Goal: Task Accomplishment & Management: Manage account settings

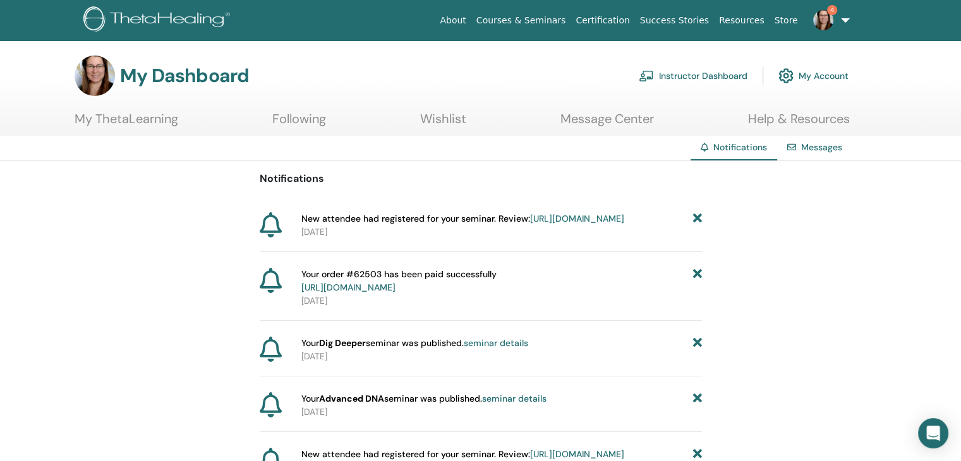
click at [820, 153] on div "Messages" at bounding box center [814, 147] width 75 height 23
click at [827, 146] on link "Messages" at bounding box center [821, 147] width 41 height 11
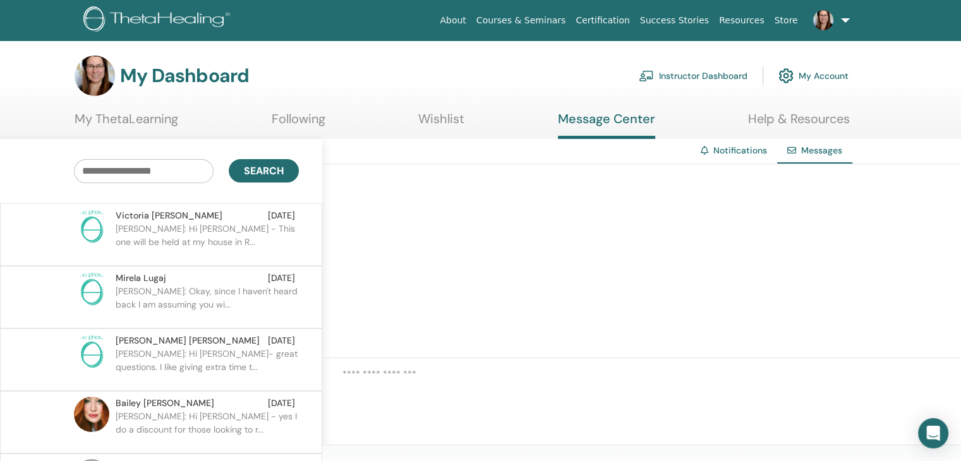
click at [707, 72] on link "Instructor Dashboard" at bounding box center [693, 76] width 109 height 28
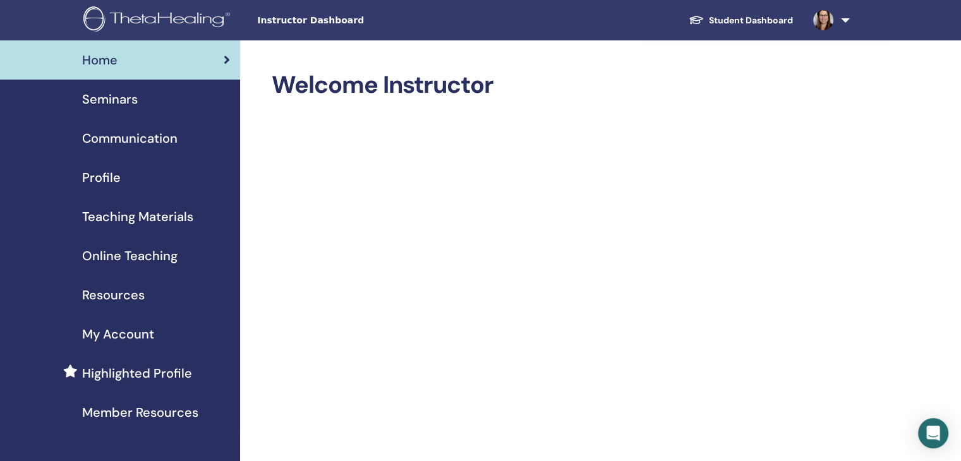
click at [129, 98] on span "Seminars" at bounding box center [110, 99] width 56 height 19
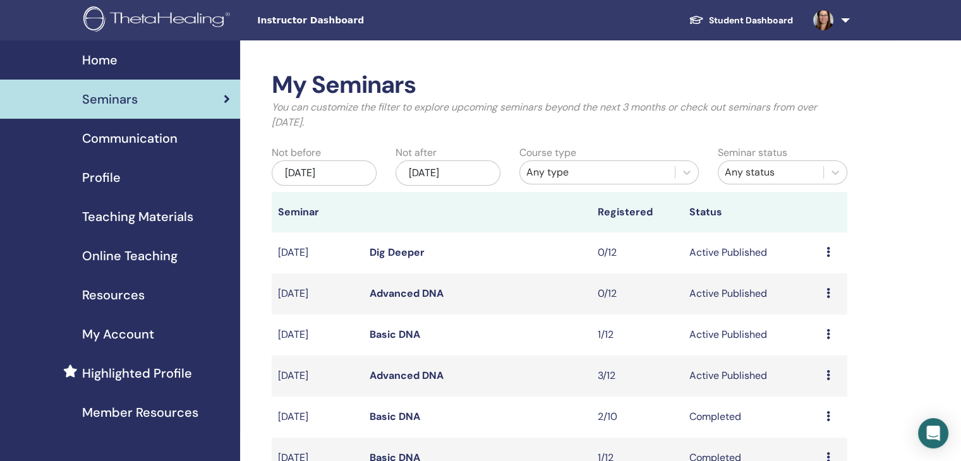
click at [425, 377] on link "Advanced DNA" at bounding box center [407, 375] width 74 height 13
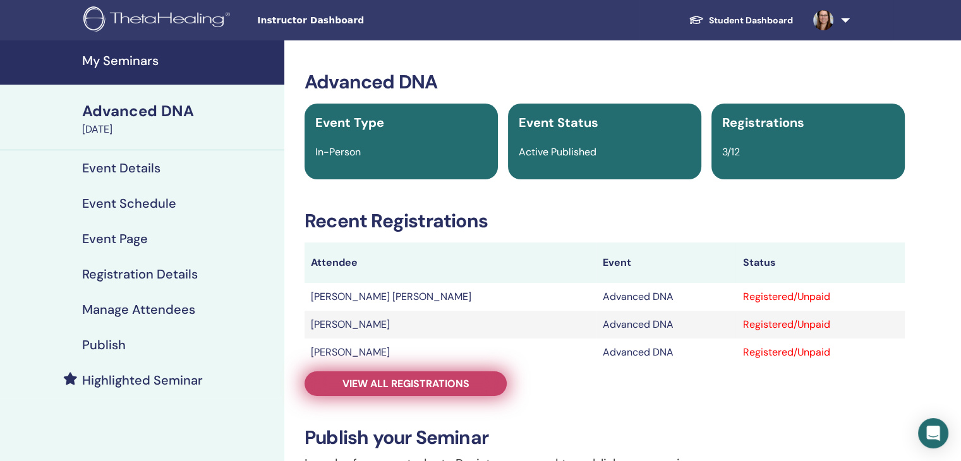
click at [473, 385] on link "View all registrations" at bounding box center [406, 384] width 202 height 25
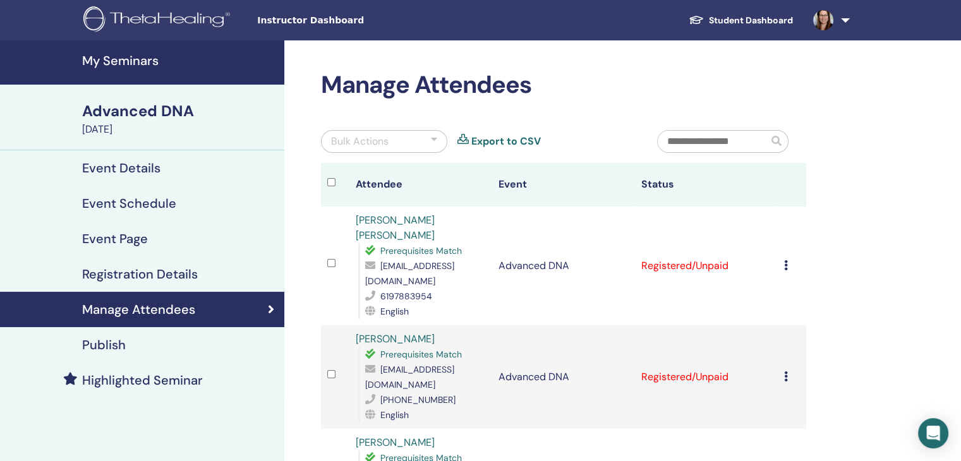
click at [786, 263] on icon at bounding box center [786, 265] width 4 height 10
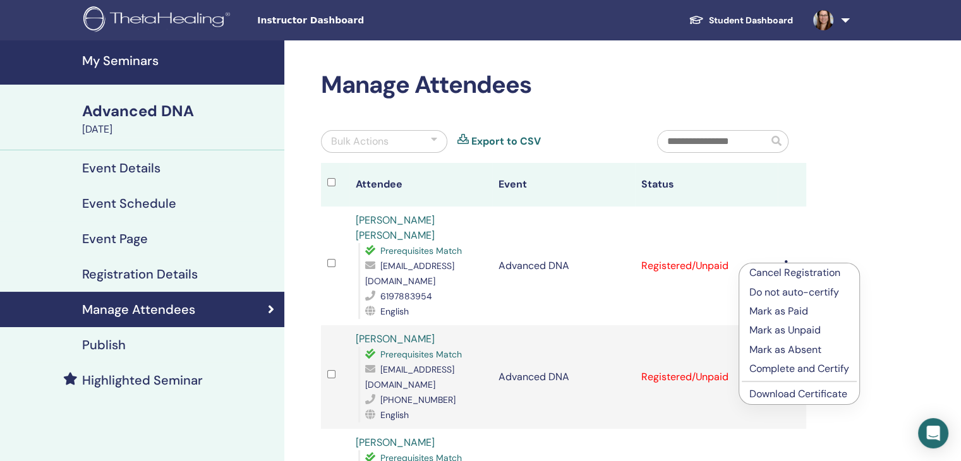
click at [787, 311] on p "Mark as Paid" at bounding box center [800, 311] width 100 height 15
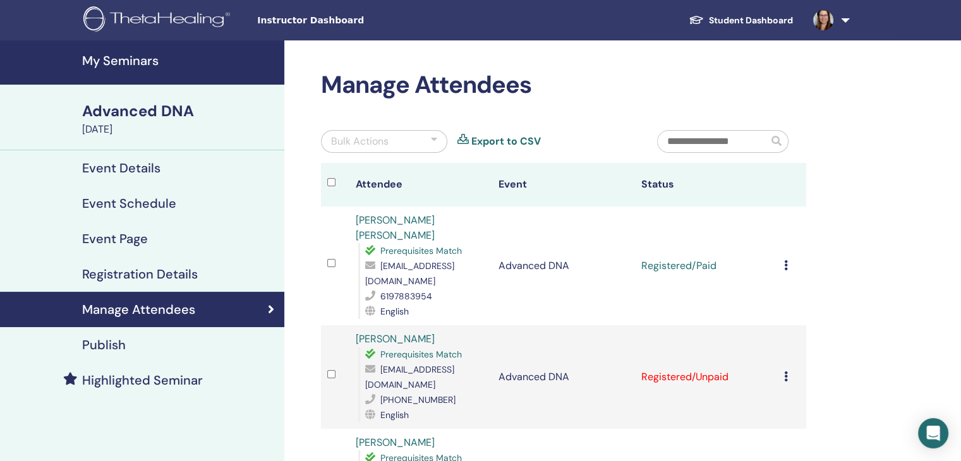
click at [781, 255] on td "Cancel Registration Do not auto-certify Mark as Paid Mark as Unpaid Mark as Abs…" at bounding box center [792, 266] width 28 height 119
click at [785, 260] on icon at bounding box center [786, 265] width 4 height 10
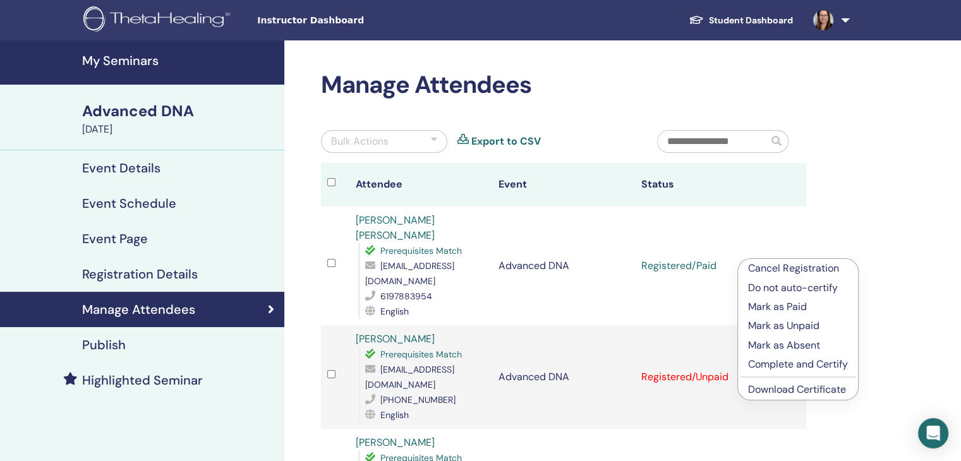
click at [798, 389] on link "Download Certificate" at bounding box center [797, 389] width 98 height 13
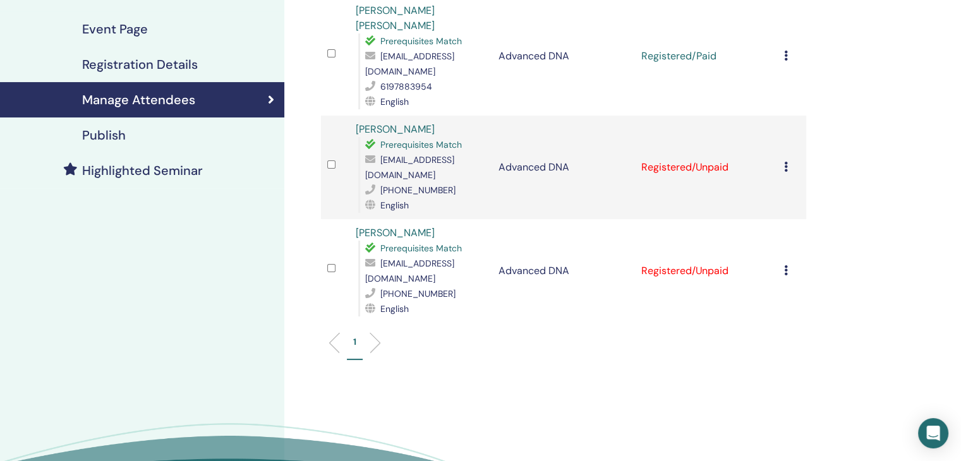
scroll to position [213, 0]
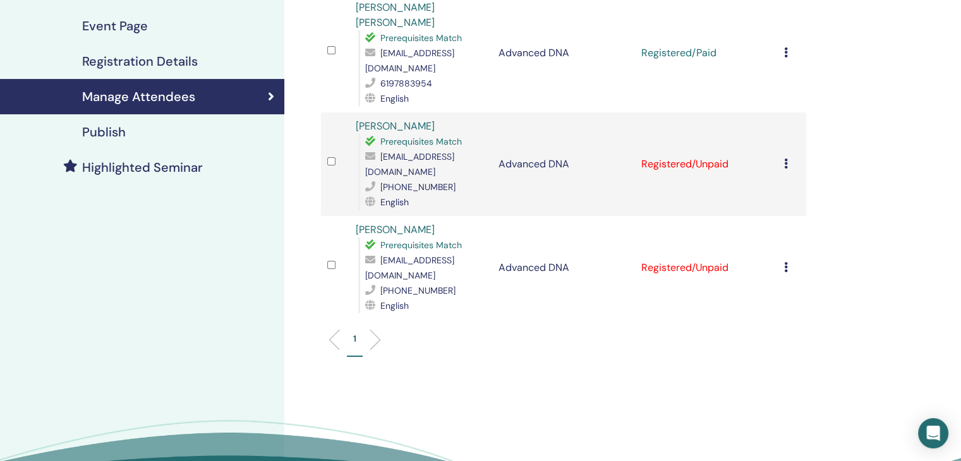
click at [786, 159] on icon at bounding box center [786, 164] width 4 height 10
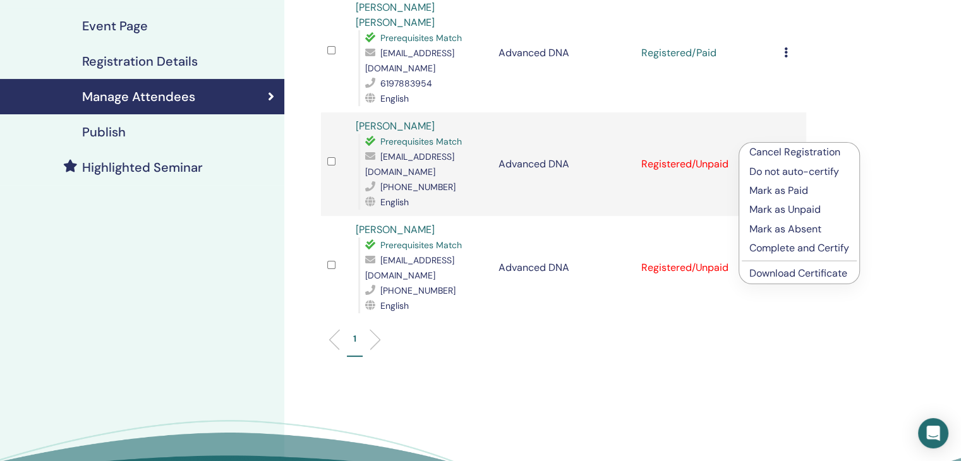
click at [800, 189] on p "Mark as Paid" at bounding box center [800, 190] width 100 height 15
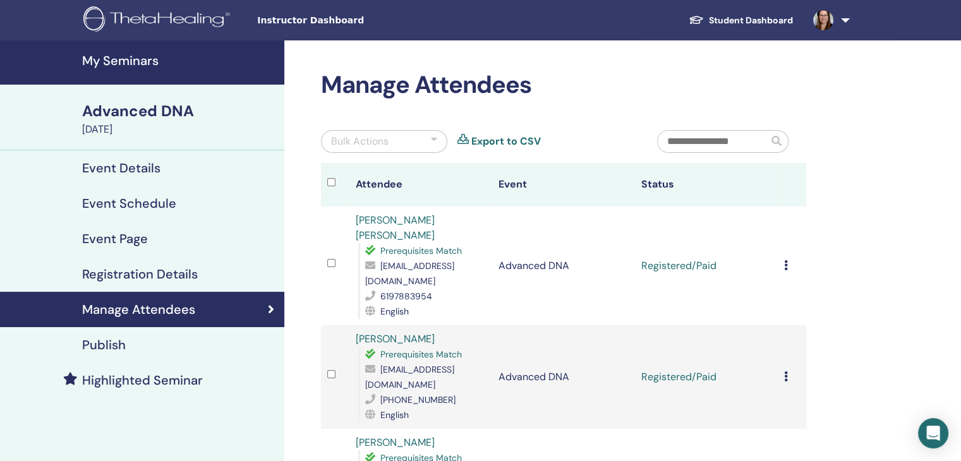
click at [785, 372] on icon at bounding box center [786, 377] width 4 height 10
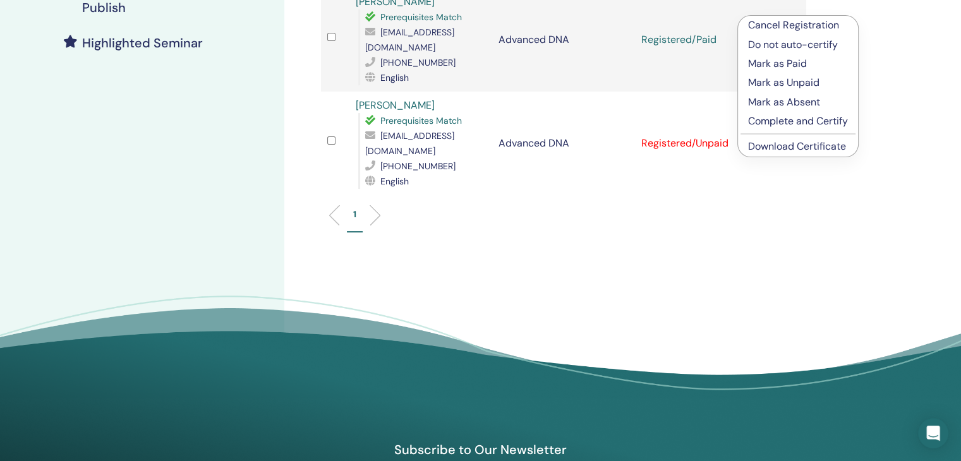
scroll to position [335, 0]
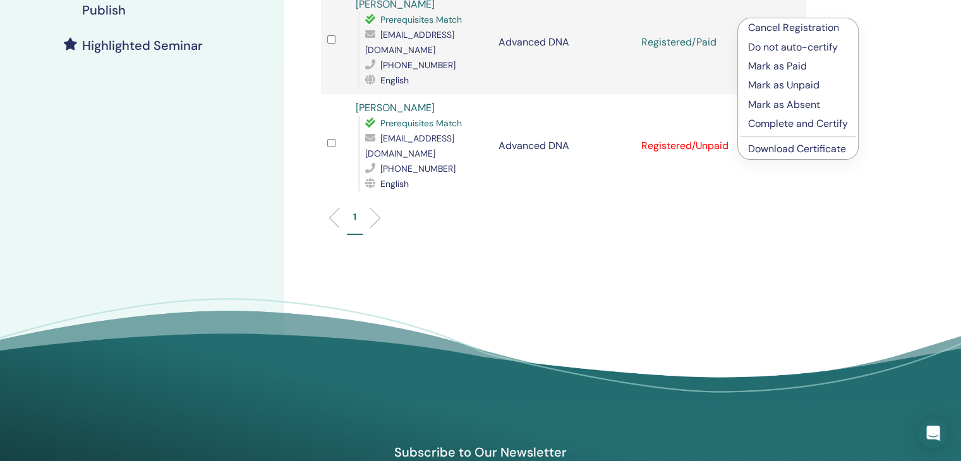
click at [833, 147] on link "Download Certificate" at bounding box center [797, 148] width 98 height 13
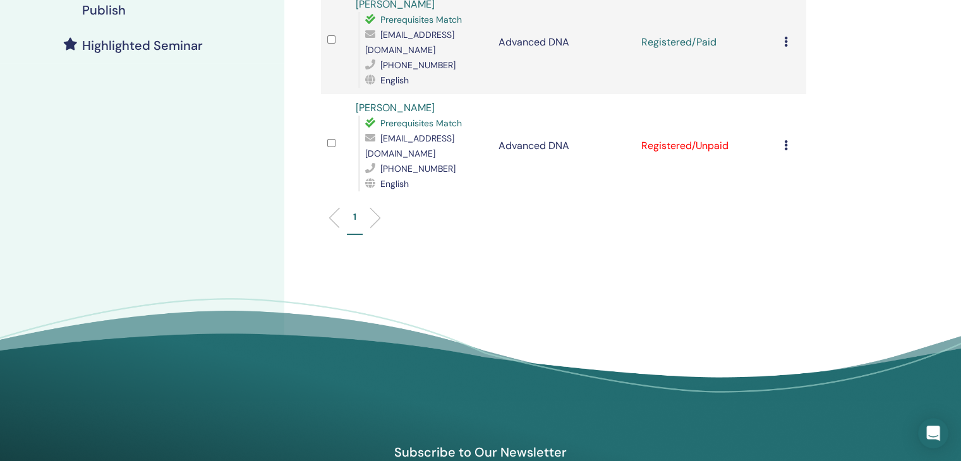
click at [786, 140] on icon at bounding box center [786, 145] width 4 height 10
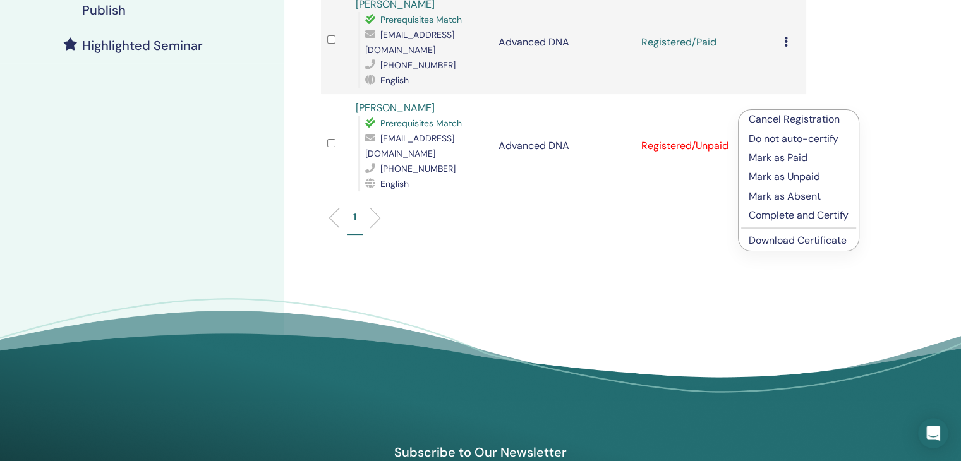
click at [805, 243] on link "Download Certificate" at bounding box center [798, 240] width 98 height 13
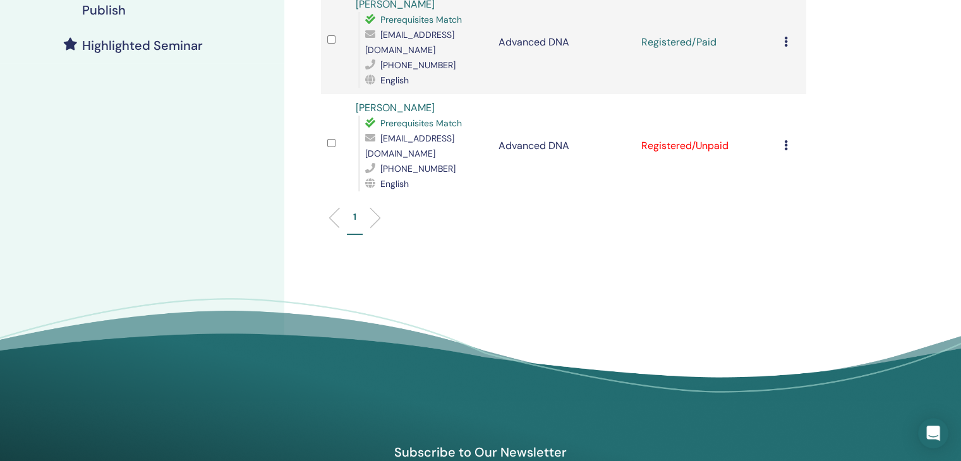
click at [784, 140] on icon at bounding box center [786, 145] width 4 height 10
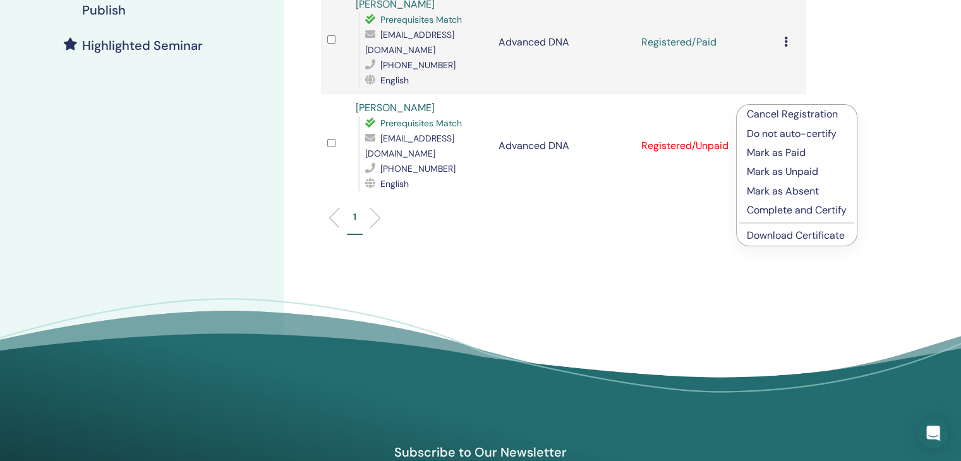
click at [801, 151] on p "Mark as Paid" at bounding box center [797, 152] width 100 height 15
